Goal: Obtain resource: Obtain resource

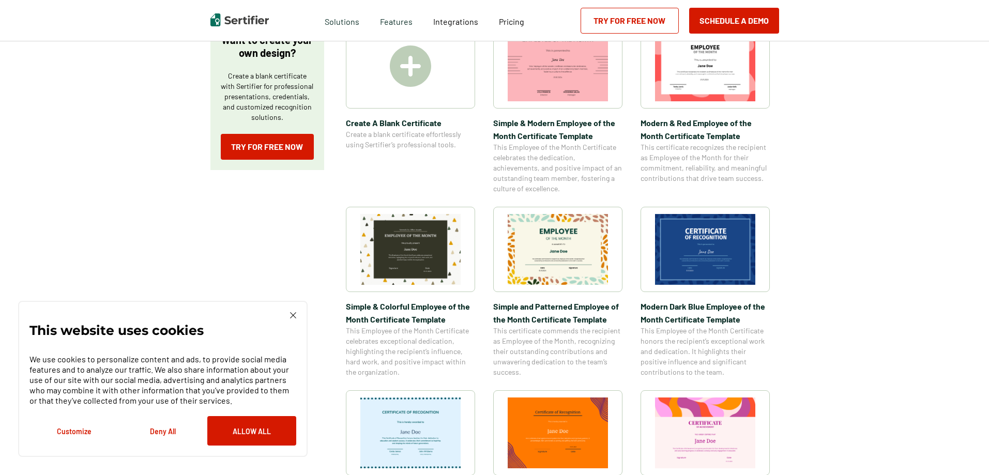
scroll to position [207, 0]
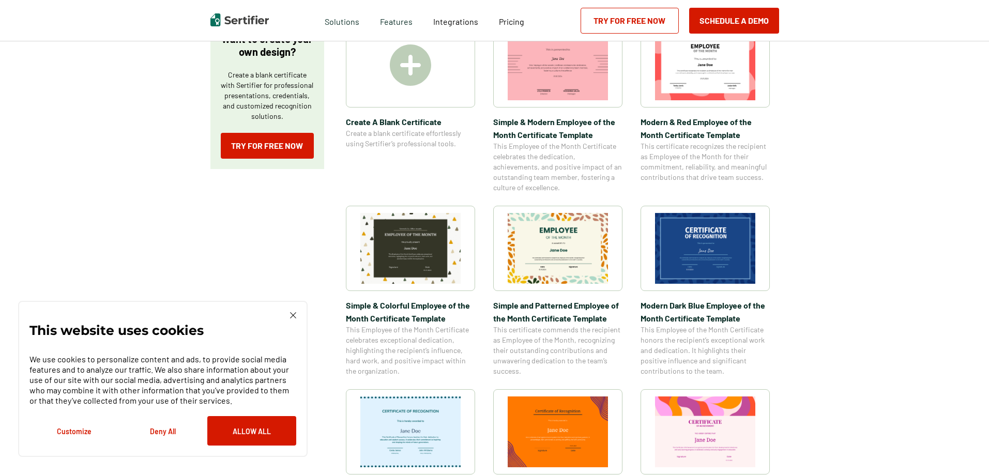
click at [550, 252] on img at bounding box center [558, 248] width 100 height 71
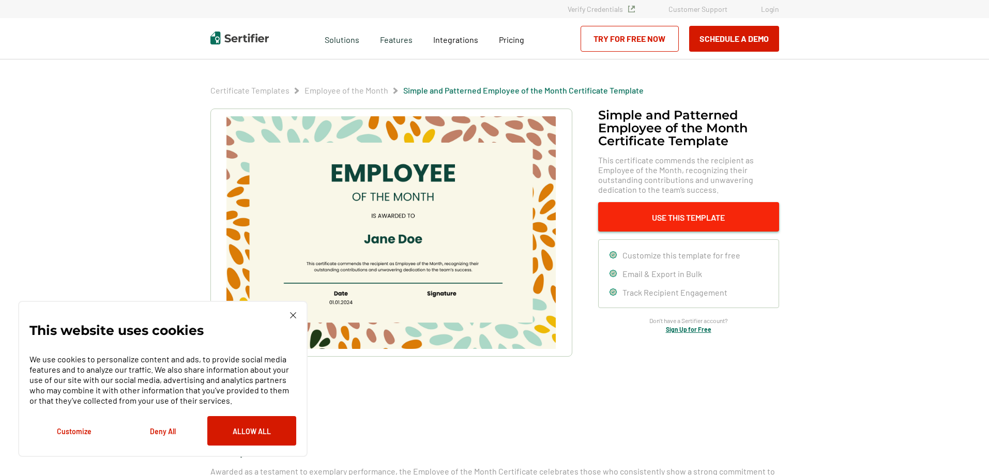
click at [712, 224] on button "Use This Template" at bounding box center [688, 216] width 181 height 29
click at [292, 318] on img at bounding box center [293, 315] width 6 height 6
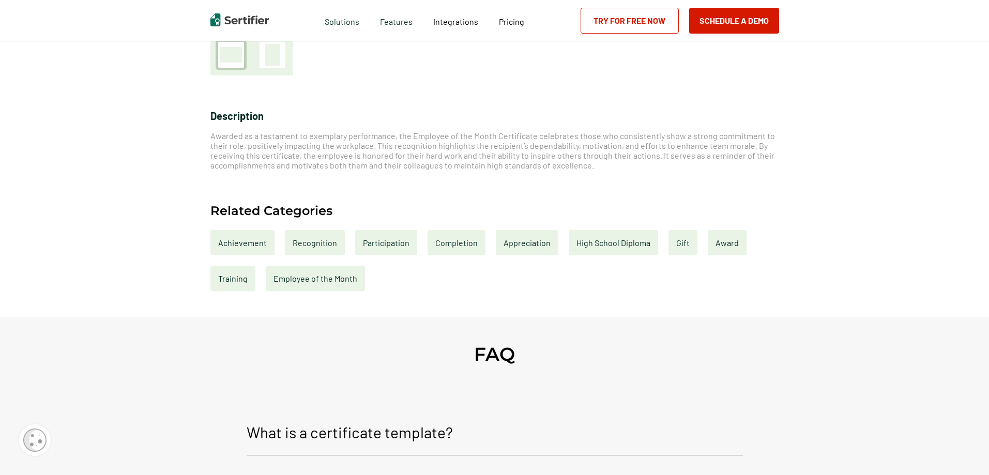
scroll to position [465, 0]
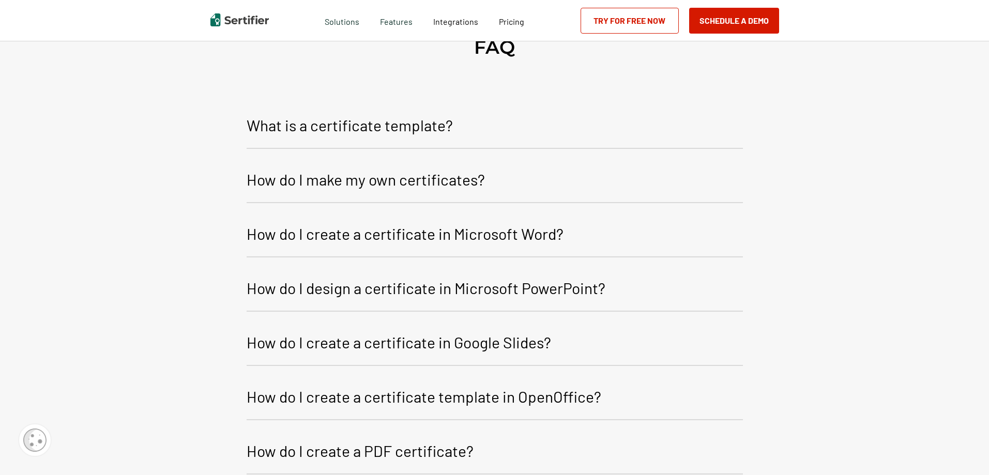
scroll to position [207, 0]
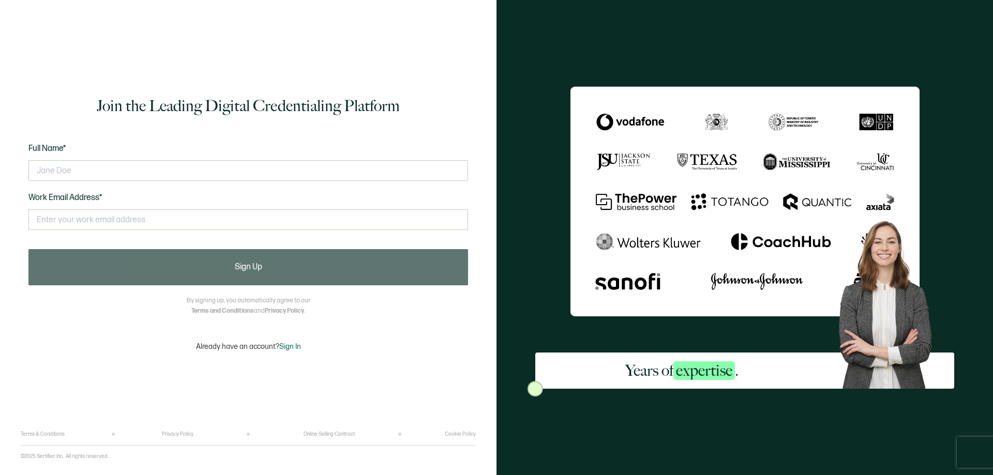
click at [424, 192] on div "Full Name* Work Email Address* This doesn't look like a valid email." at bounding box center [248, 193] width 440 height 102
click at [423, 174] on input "text" at bounding box center [248, 170] width 440 height 21
click at [385, 208] on div "This doesn't look like a valid email." at bounding box center [248, 224] width 440 height 40
